Goal: Transaction & Acquisition: Book appointment/travel/reservation

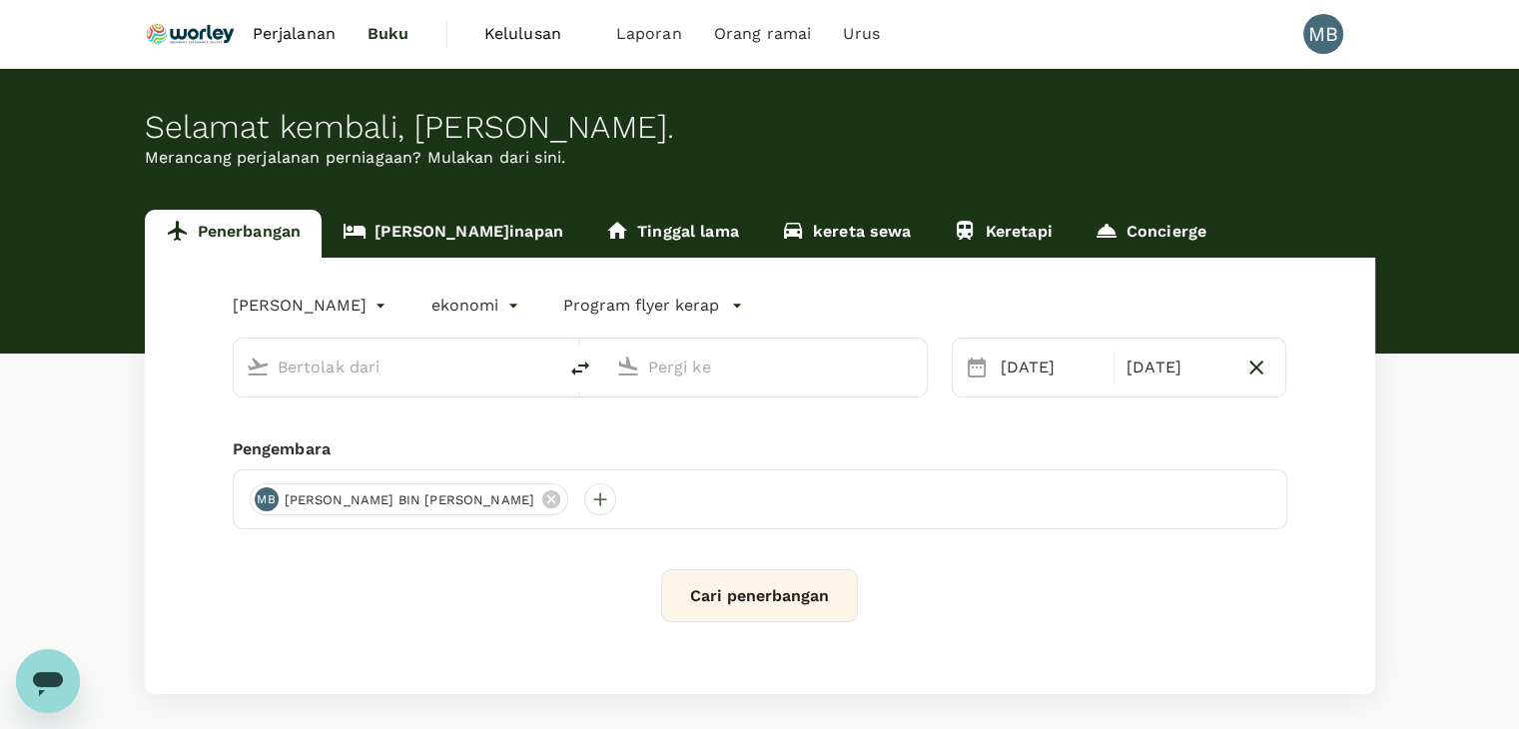
type input "Chennai Intl (MAA)"
type input "Kuala Lumpur Intl ([GEOGRAPHIC_DATA])"
type input "Chennai Intl (MAA)"
type input "Kuala Lumpur Intl ([GEOGRAPHIC_DATA])"
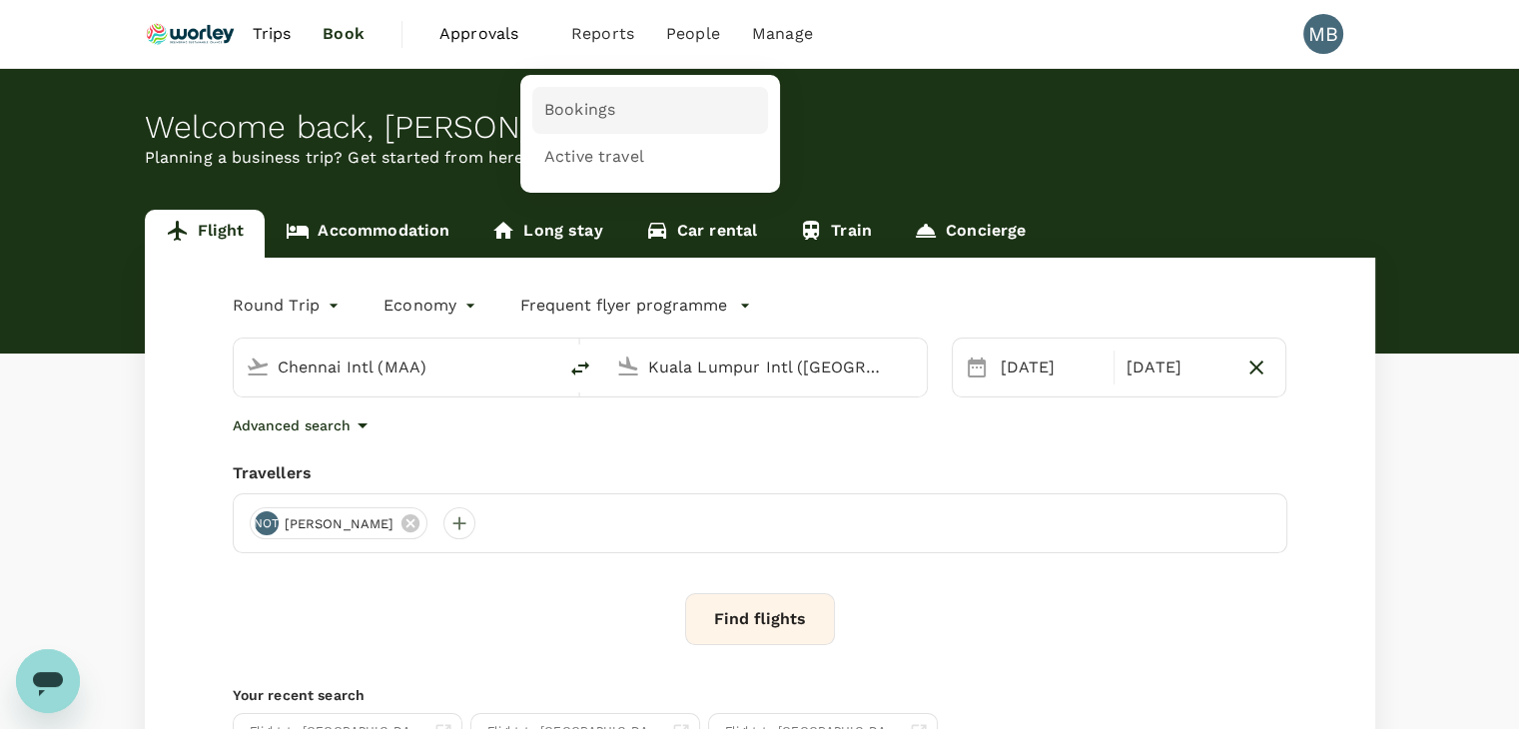
click at [589, 114] on span "Bookings" at bounding box center [579, 110] width 71 height 23
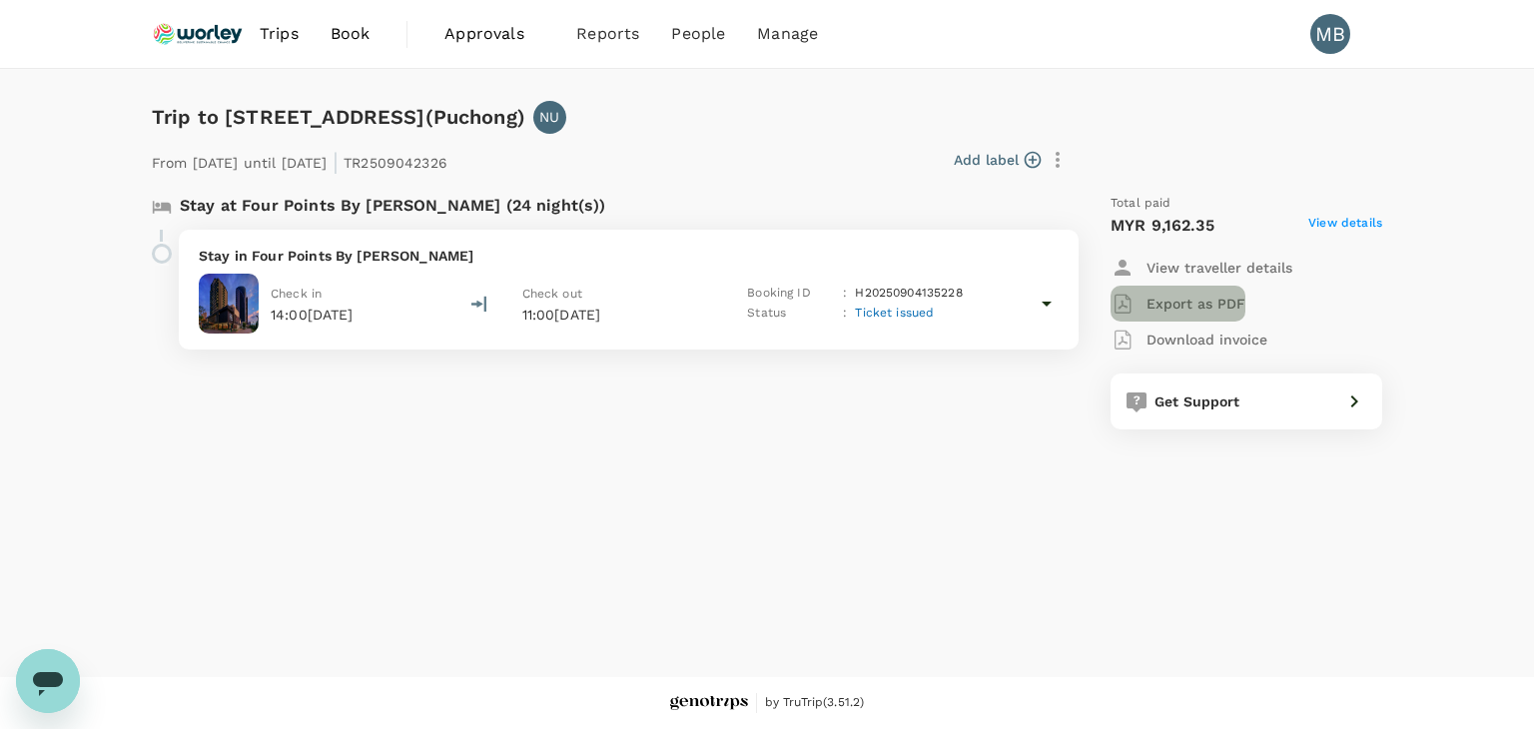
click at [1210, 303] on p "Export as PDF" at bounding box center [1195, 304] width 99 height 20
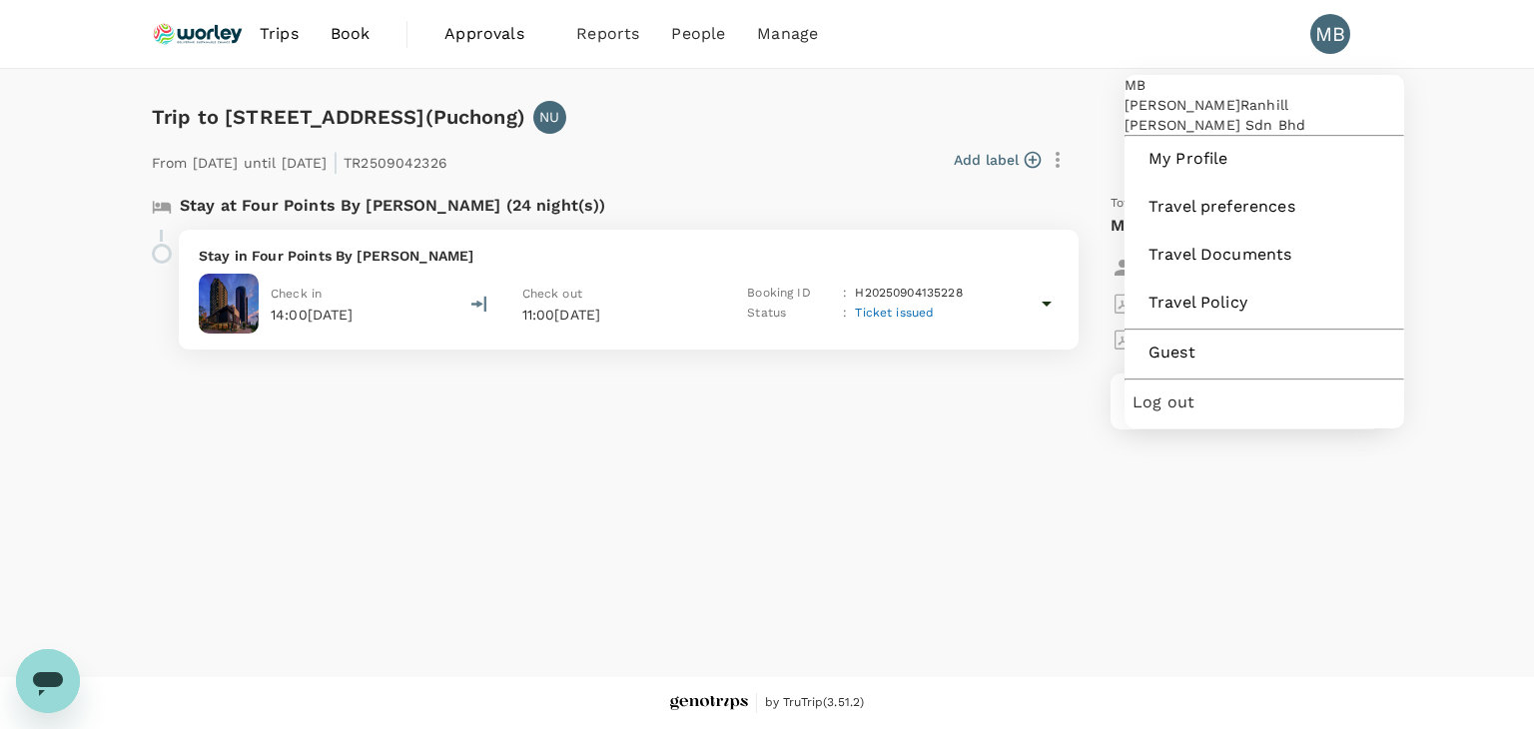
click at [1239, 414] on span "Log out" at bounding box center [1264, 402] width 264 height 24
